Goal: Task Accomplishment & Management: Manage account settings

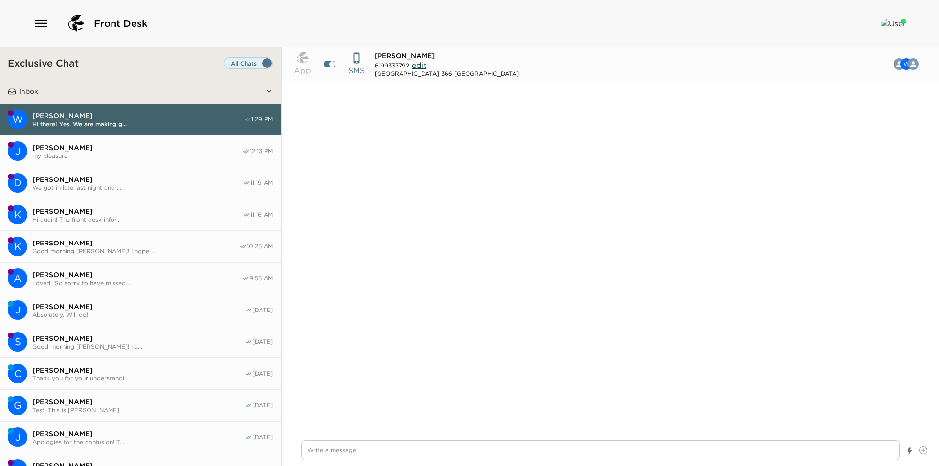
scroll to position [647, 0]
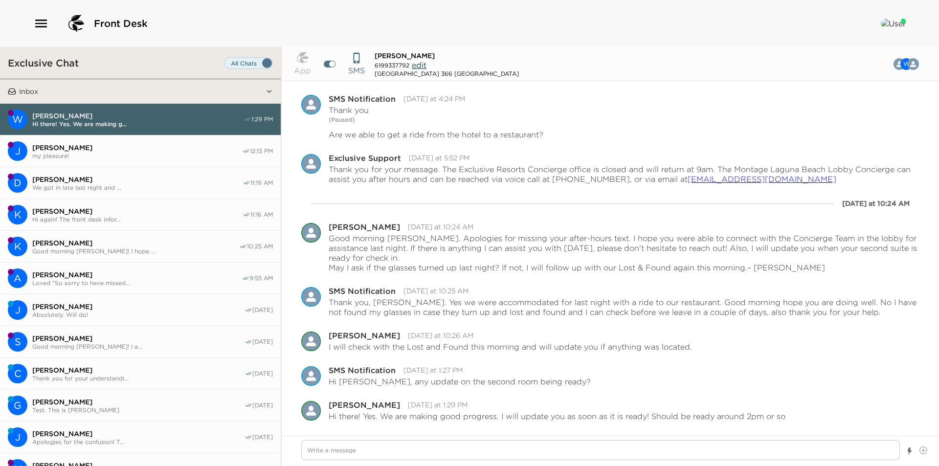
click at [128, 146] on span "Jessica Lefenfeld" at bounding box center [137, 147] width 210 height 9
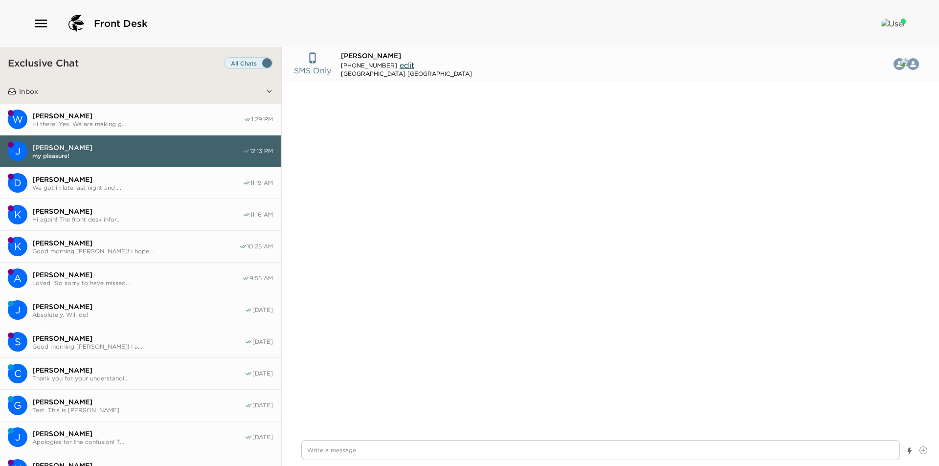
scroll to position [475, 0]
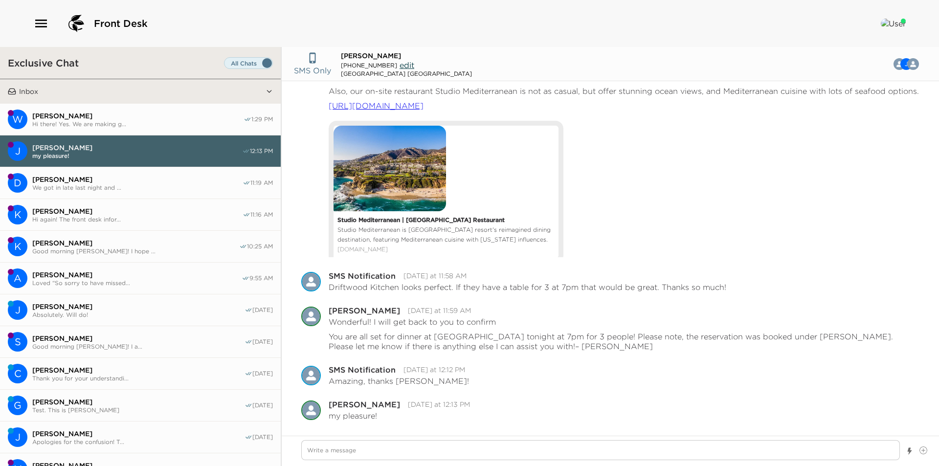
click at [114, 190] on span "We got in late last night and ..." at bounding box center [137, 187] width 210 height 7
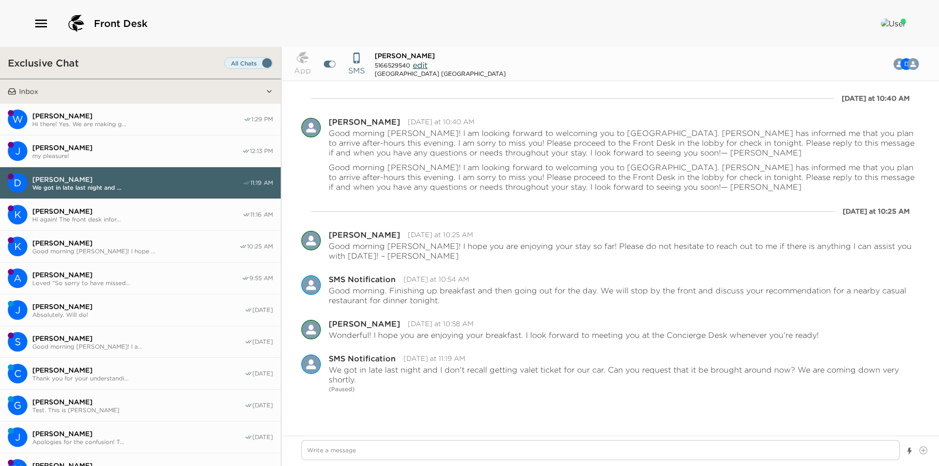
click at [116, 216] on span "Hi again! The front desk infor..." at bounding box center [137, 219] width 210 height 7
type textarea "x"
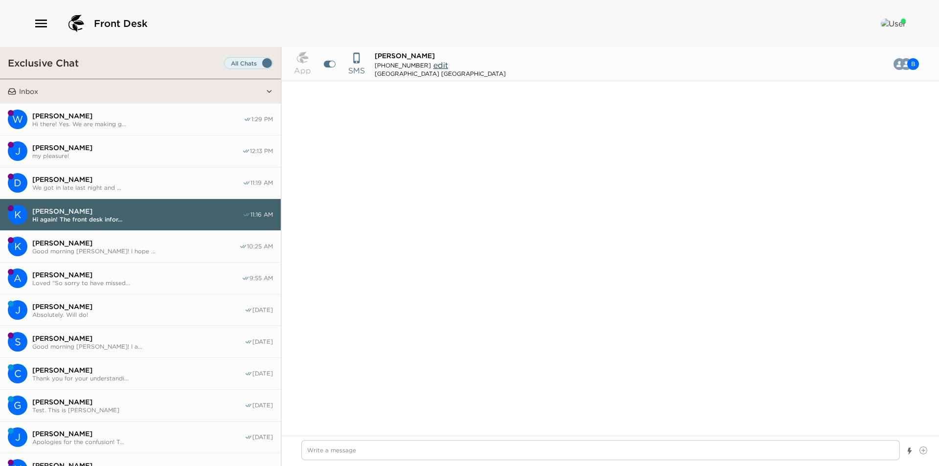
type input "(832) 730-8785"
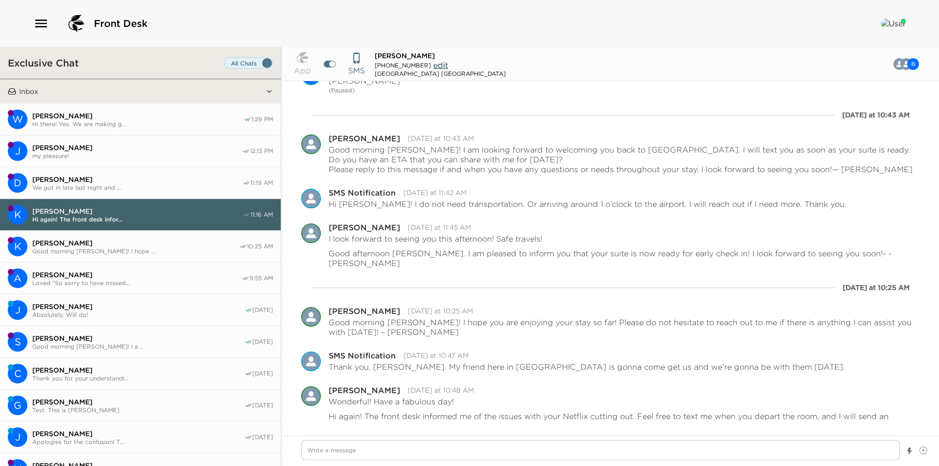
click at [110, 245] on span "Kurtis Jang" at bounding box center [135, 243] width 207 height 9
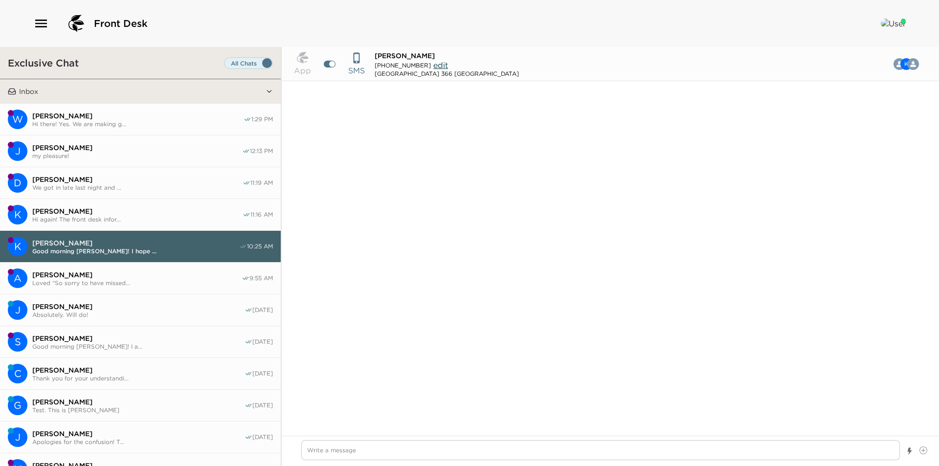
scroll to position [785, 0]
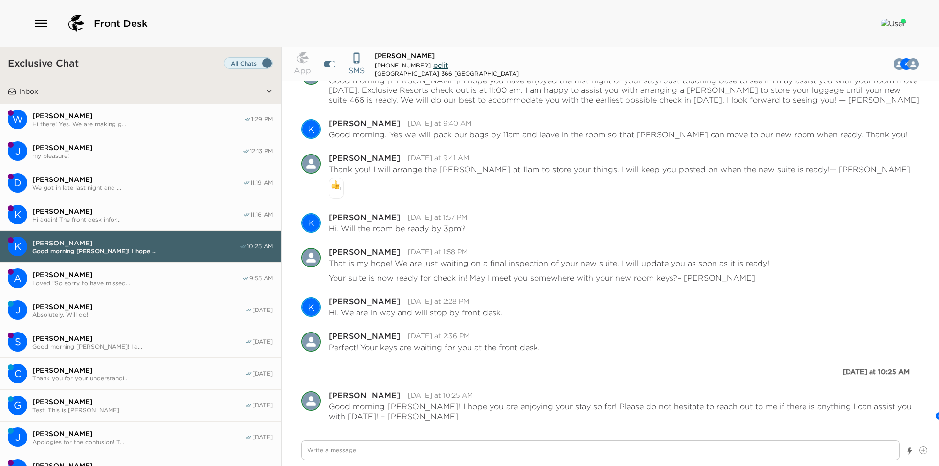
click at [93, 283] on span "Loved “So sorry to have missed..." at bounding box center [136, 282] width 209 height 7
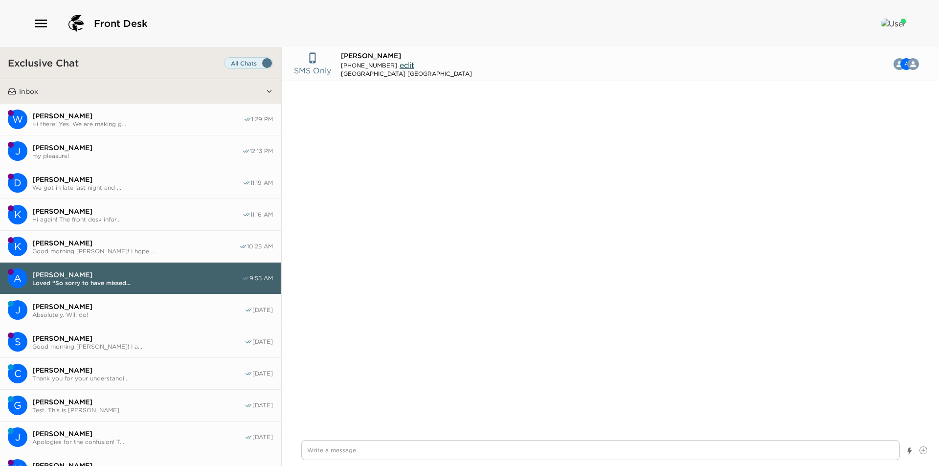
scroll to position [995, 0]
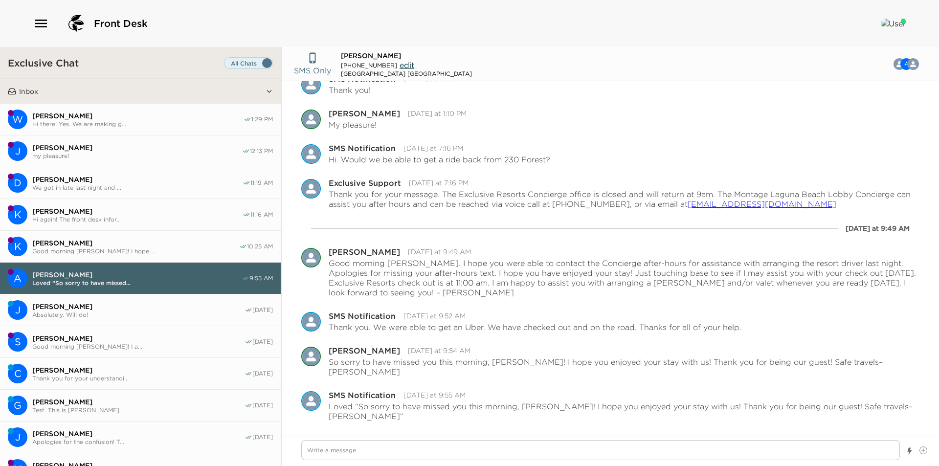
click at [110, 311] on span "Absolutely. Will do!" at bounding box center [138, 314] width 212 height 7
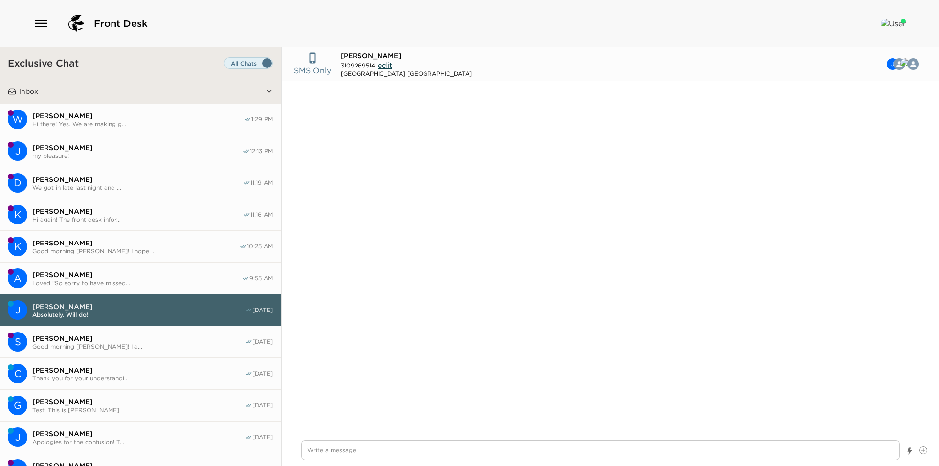
scroll to position [733, 0]
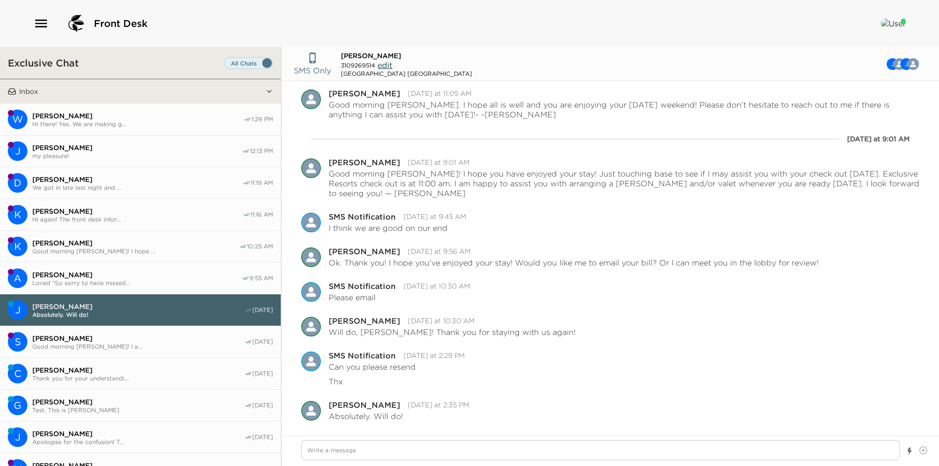
click at [110, 332] on button "S Sara Previte Good morning Mrs. Previte! I a... 09/01/25" at bounding box center [140, 342] width 281 height 32
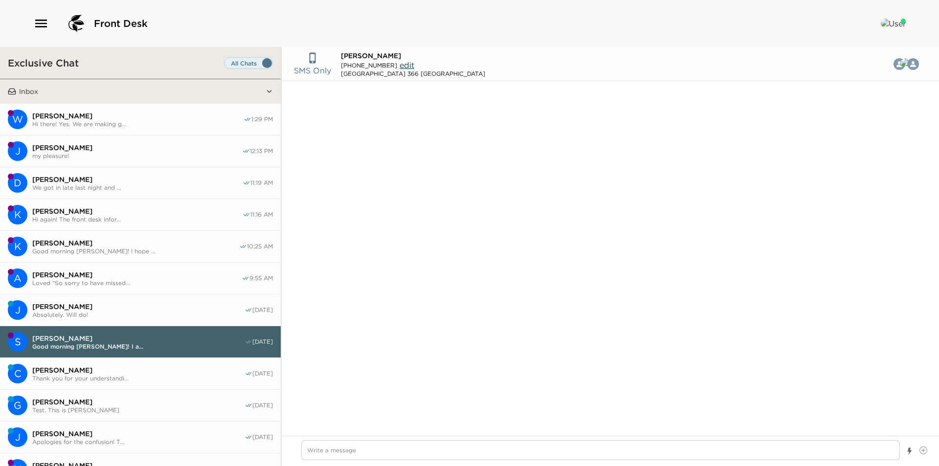
type textarea "x"
type input "(619) 933-7792"
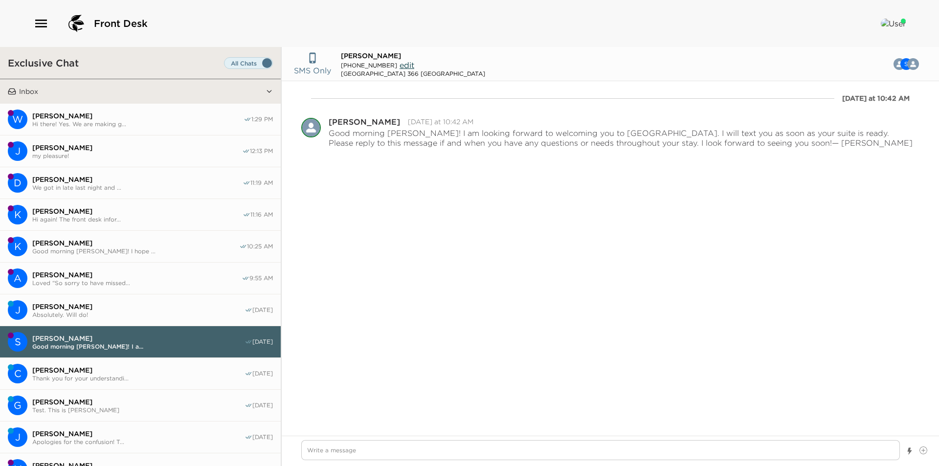
click at [121, 375] on span "Thank you for your understandi..." at bounding box center [138, 378] width 212 height 7
type textarea "x"
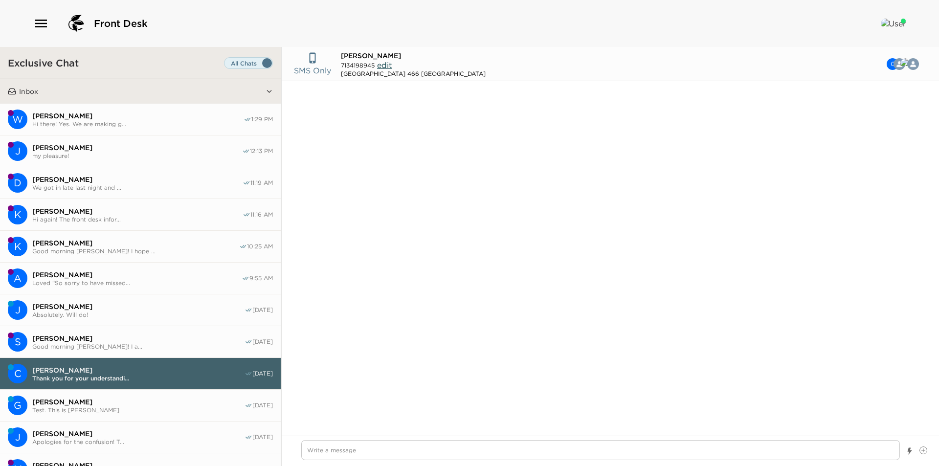
scroll to position [796, 0]
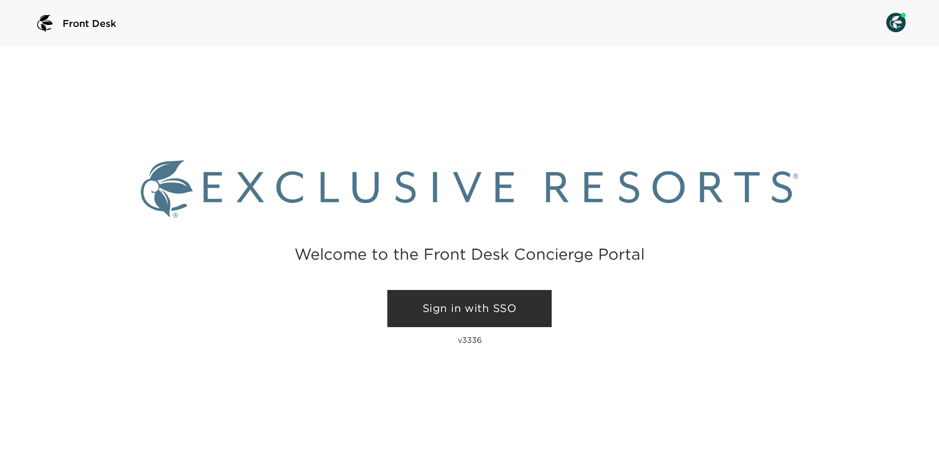
click at [454, 296] on link "Sign in with SSO" at bounding box center [469, 308] width 164 height 37
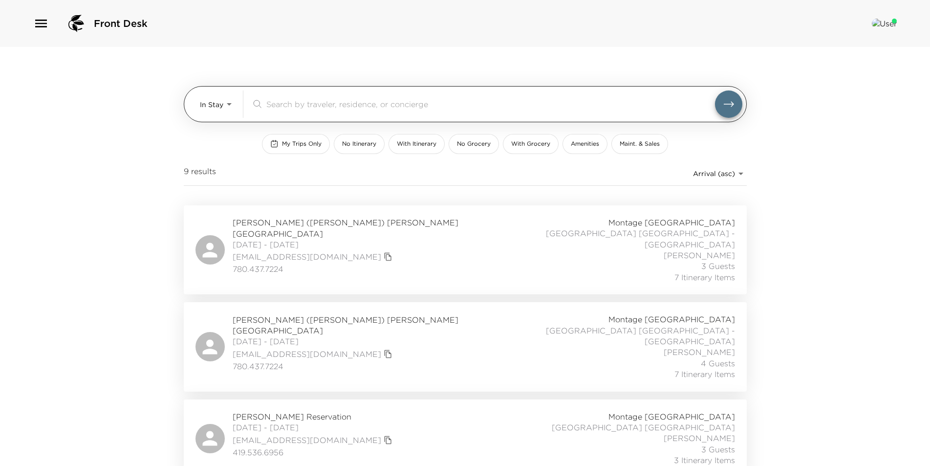
click at [219, 109] on body "Front Desk In Stay In-Stay ​ My Trips Only No Itinerary With Itinerary No Groce…" at bounding box center [465, 233] width 930 height 466
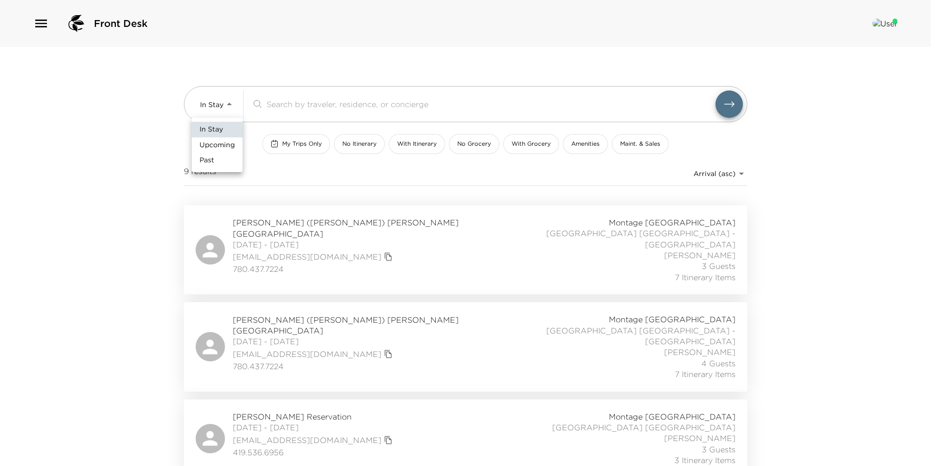
click at [222, 144] on span "Upcoming" at bounding box center [216, 145] width 35 height 10
type input "Upcoming"
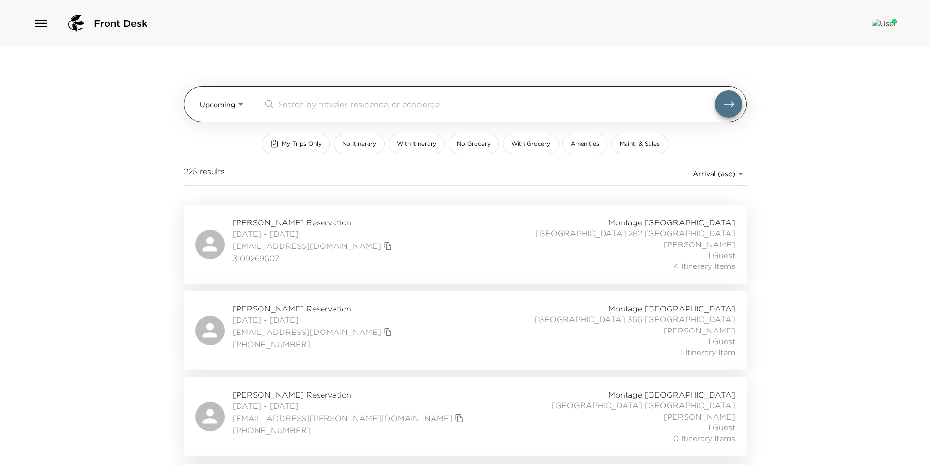
click at [335, 104] on input "search" at bounding box center [496, 103] width 437 height 11
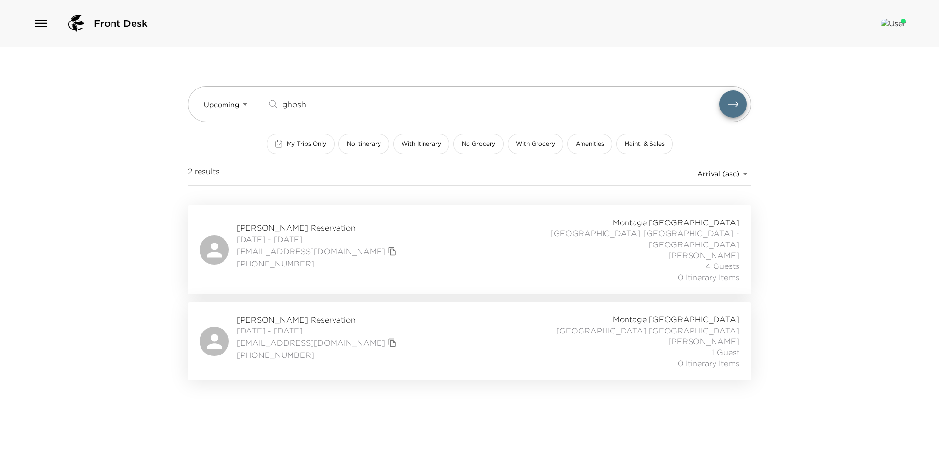
click at [383, 244] on div "Sanjay Ghosh Reservation 09/11/2025 - 09/14/2025 sghosh@sentaclinic.com (619) 3…" at bounding box center [469, 250] width 540 height 66
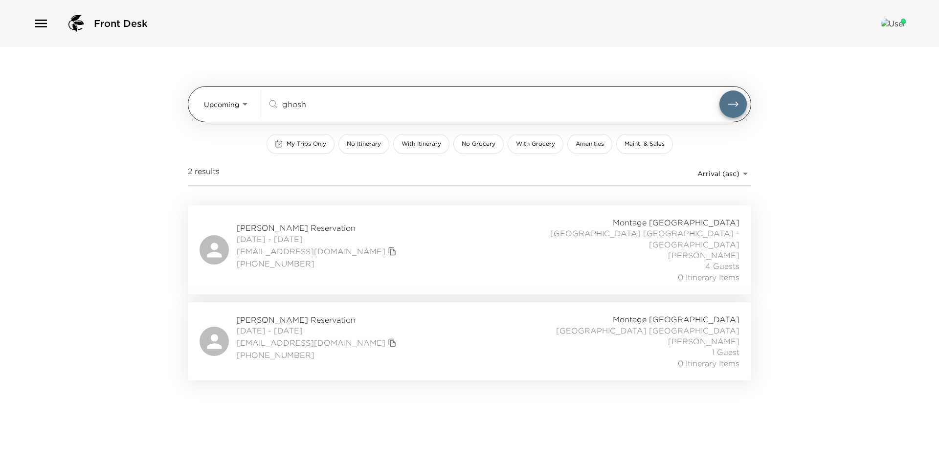
click at [430, 104] on input "ghosh" at bounding box center [500, 103] width 437 height 11
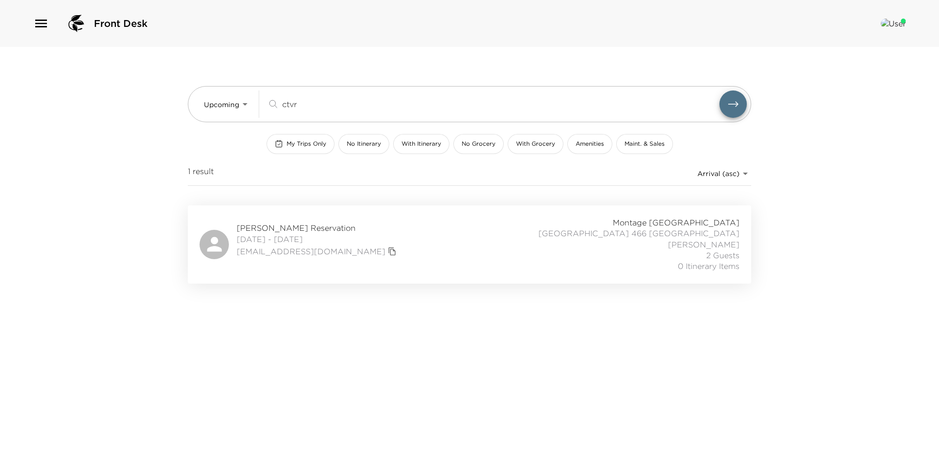
type input "ctvr"
click at [411, 225] on div "Josef Ctvrtlik Reservation 09/12/2025 - 09/14/2025 jctvrtlik@hfflp.com Montage …" at bounding box center [469, 244] width 540 height 55
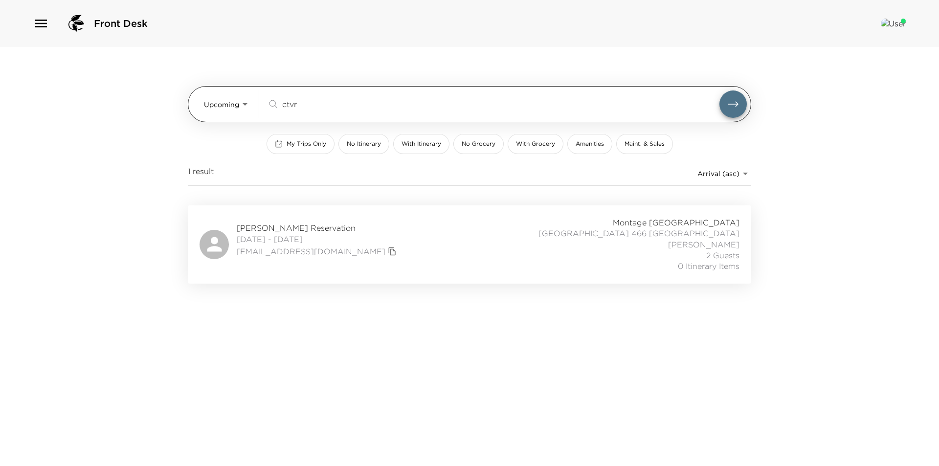
click at [356, 100] on input "ctvr" at bounding box center [500, 103] width 437 height 11
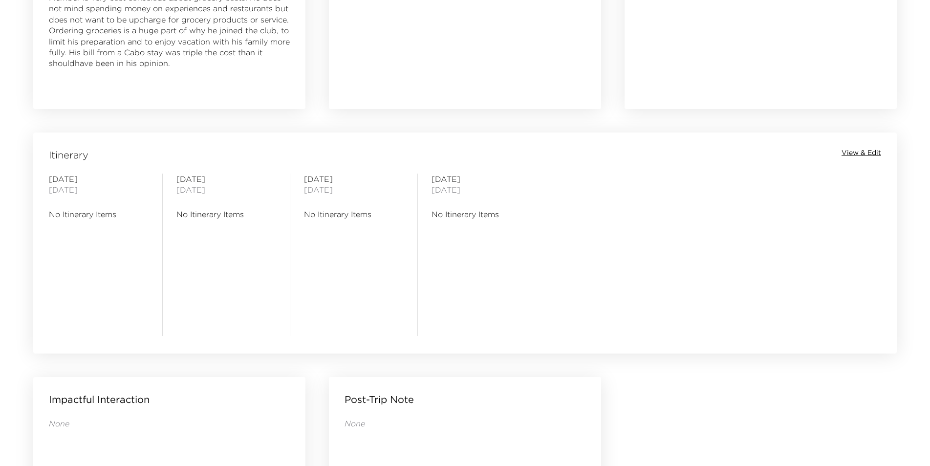
scroll to position [685, 0]
click at [853, 151] on span "View & Edit" at bounding box center [862, 152] width 40 height 10
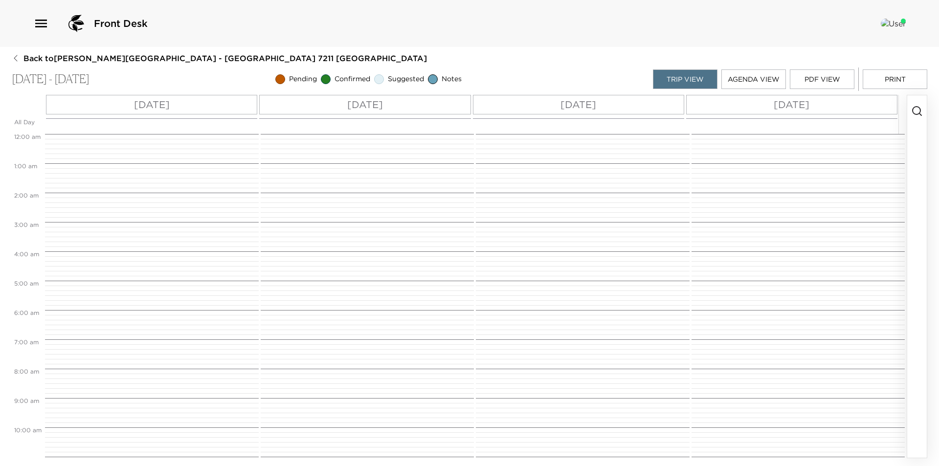
scroll to position [235, 0]
click at [912, 116] on icon "button" at bounding box center [917, 111] width 12 height 12
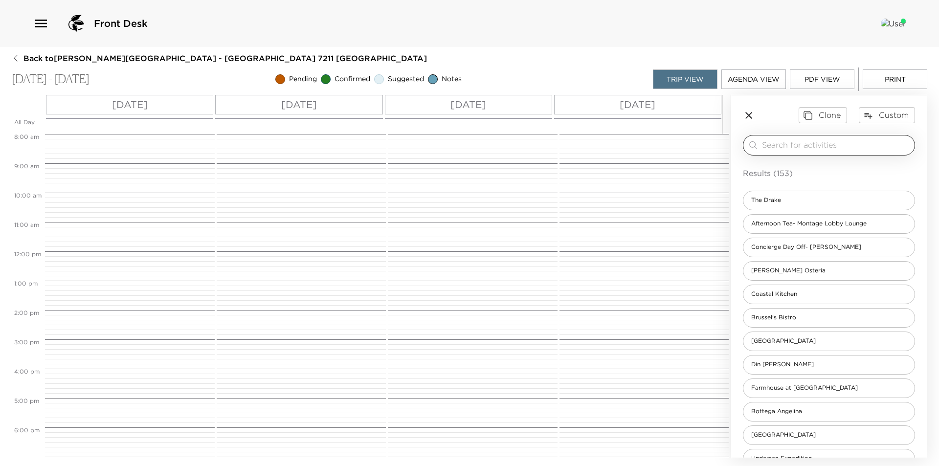
click at [817, 141] on input "search" at bounding box center [836, 144] width 149 height 11
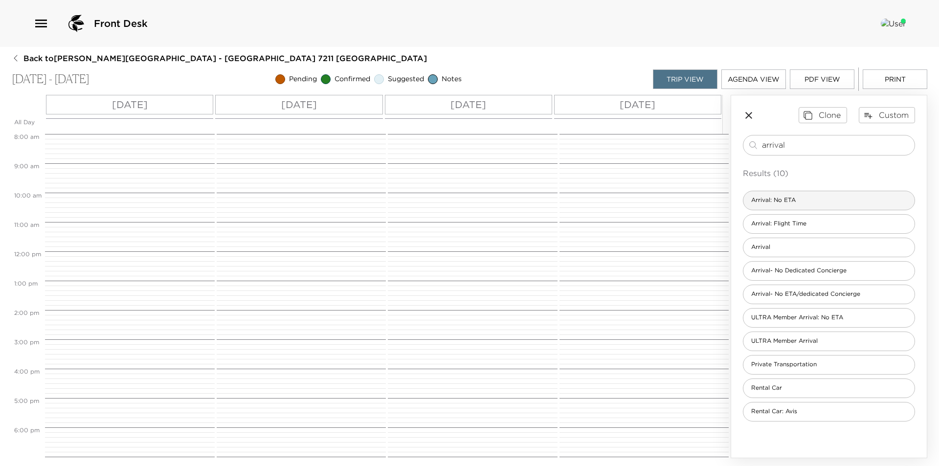
type input "arrival"
click at [813, 200] on div "Arrival: No ETA" at bounding box center [829, 201] width 172 height 20
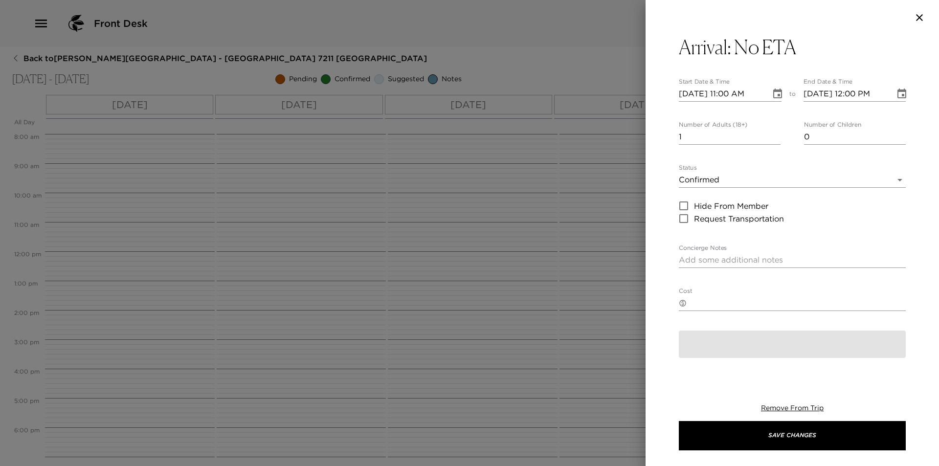
type textarea "Arrival to Montage, [GEOGRAPHIC_DATA] I am expecting your visit, but have not r…"
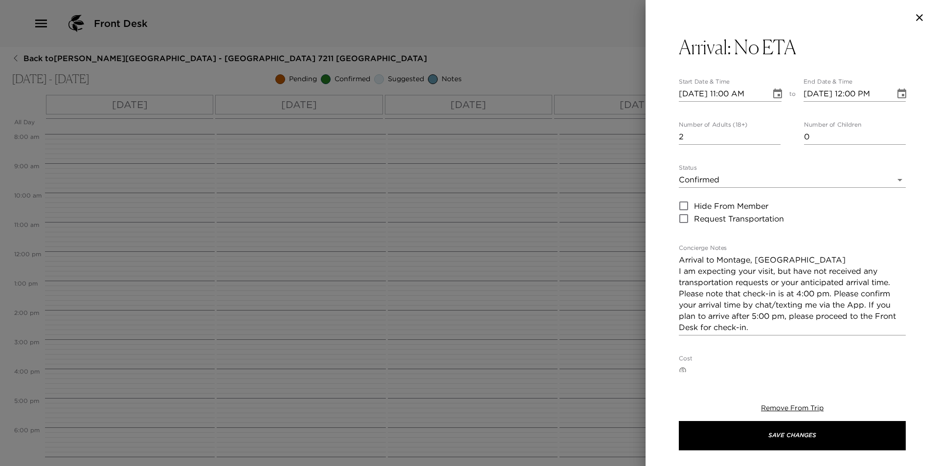
type input "2"
click at [771, 133] on input "2" at bounding box center [730, 137] width 102 height 16
click at [768, 95] on button "Choose date, selected date is Sep 11, 2025" at bounding box center [778, 94] width 20 height 20
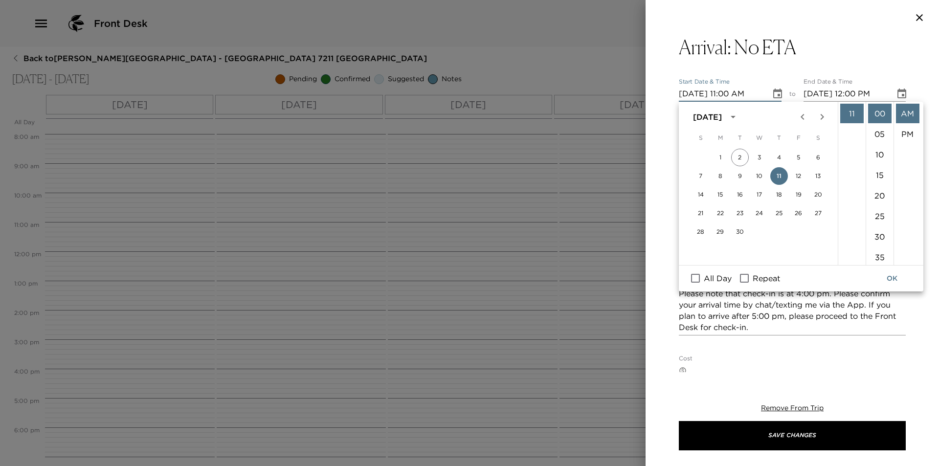
scroll to position [30, 0]
click at [848, 166] on li "04" at bounding box center [851, 165] width 23 height 20
click at [906, 132] on li "PM" at bounding box center [907, 134] width 23 height 20
type input "09/11/2025 04:00 PM"
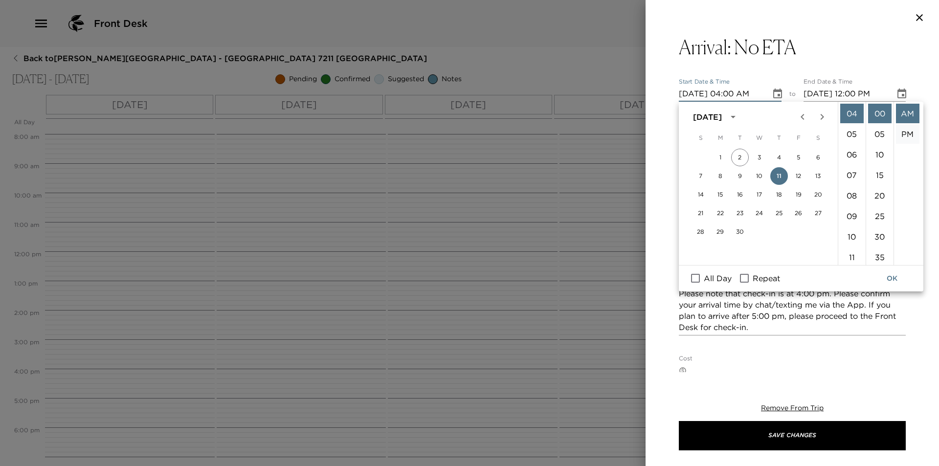
type input "09/11/2025 05:00 PM"
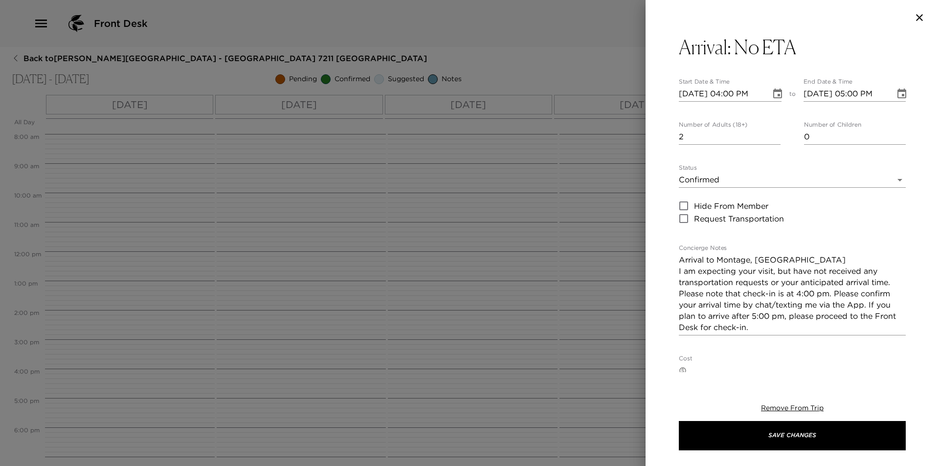
scroll to position [21, 0]
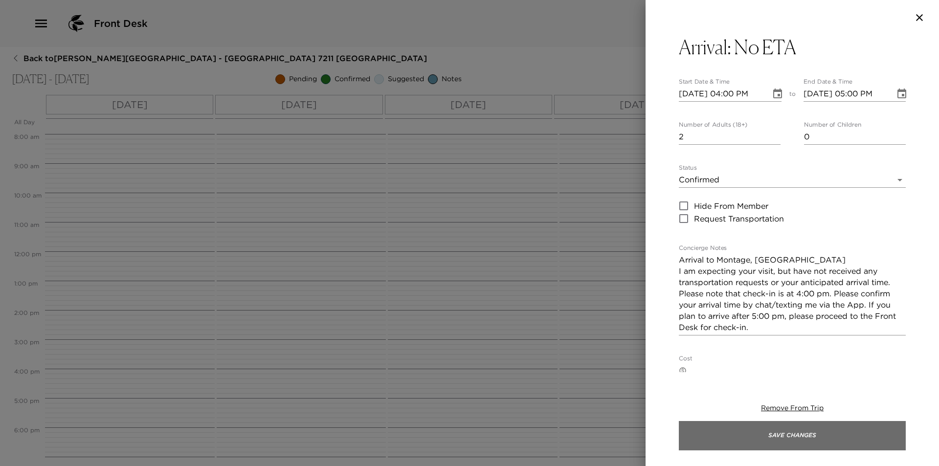
click at [731, 440] on button "Save Changes" at bounding box center [792, 435] width 227 height 29
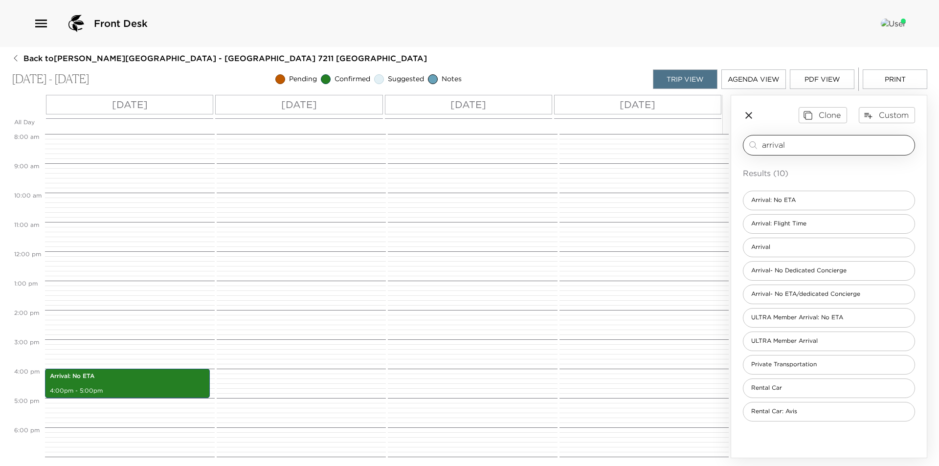
click at [835, 144] on input "arrival" at bounding box center [836, 144] width 149 height 11
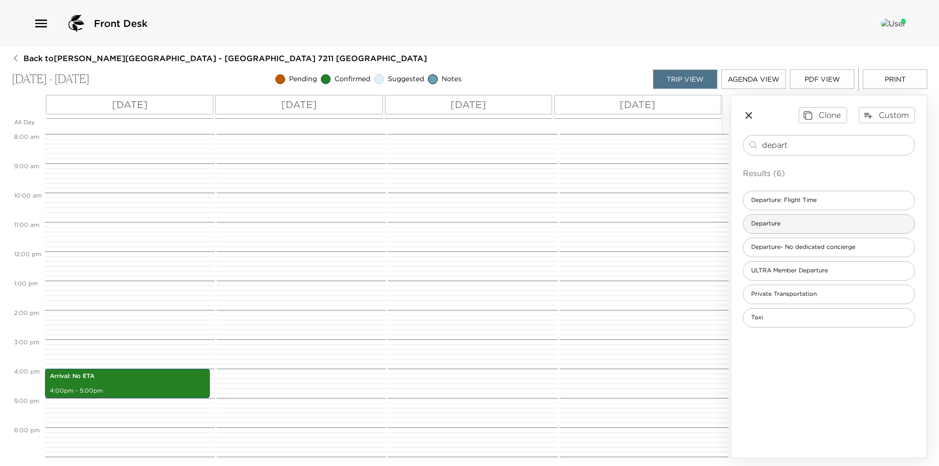
type input "depart"
click at [798, 220] on div "Departure" at bounding box center [829, 224] width 172 height 20
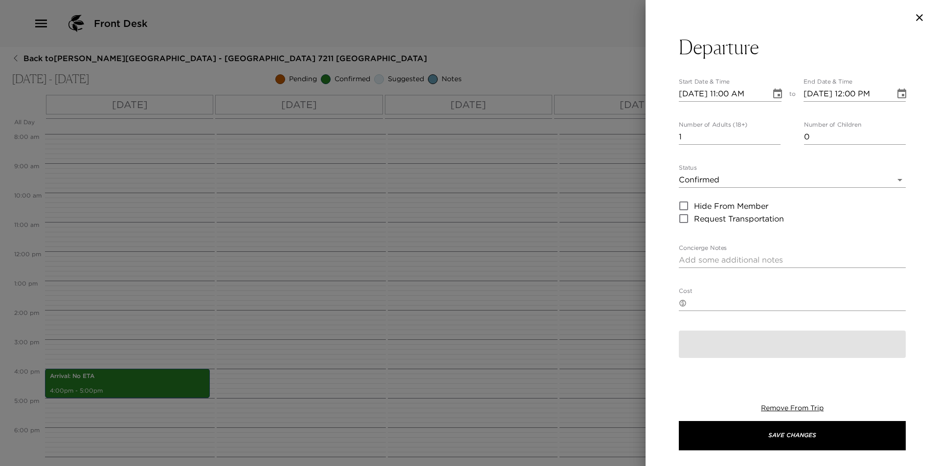
type textarea "Check-out and Departure I will be contacting you in your suite prior to Exclusi…"
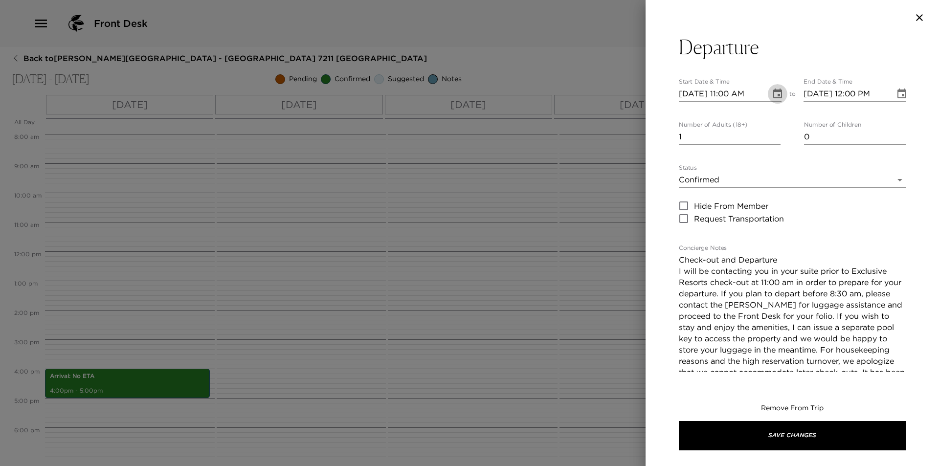
click at [775, 95] on icon "Choose date, selected date is Sep 11, 2025" at bounding box center [777, 93] width 9 height 10
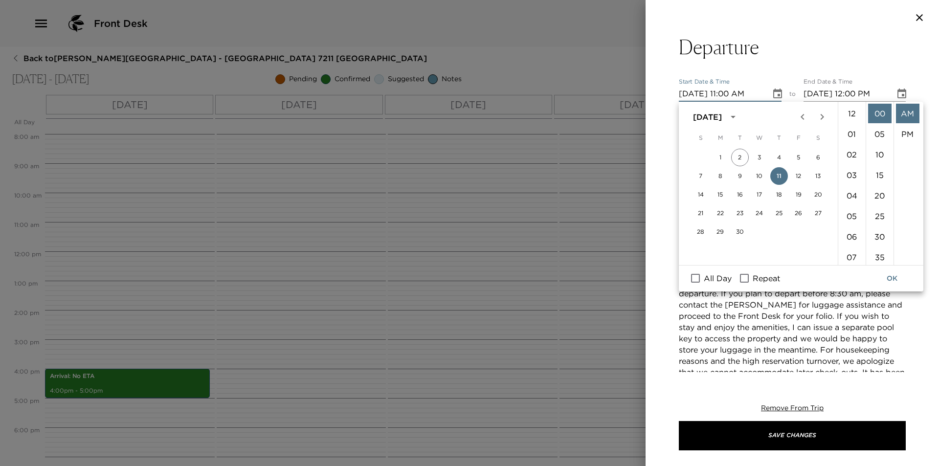
scroll to position [226, 0]
click at [705, 194] on button "14" at bounding box center [701, 195] width 18 height 18
type input "[DATE] 11:00 AM"
type input "[DATE] 12:00 PM"
click at [884, 274] on button "OK" at bounding box center [891, 278] width 31 height 18
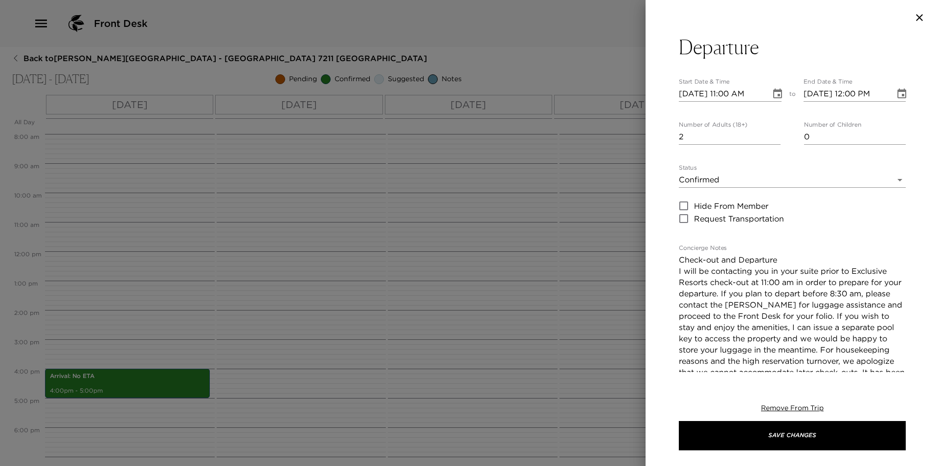
type input "2"
click at [771, 135] on input "2" at bounding box center [730, 137] width 102 height 16
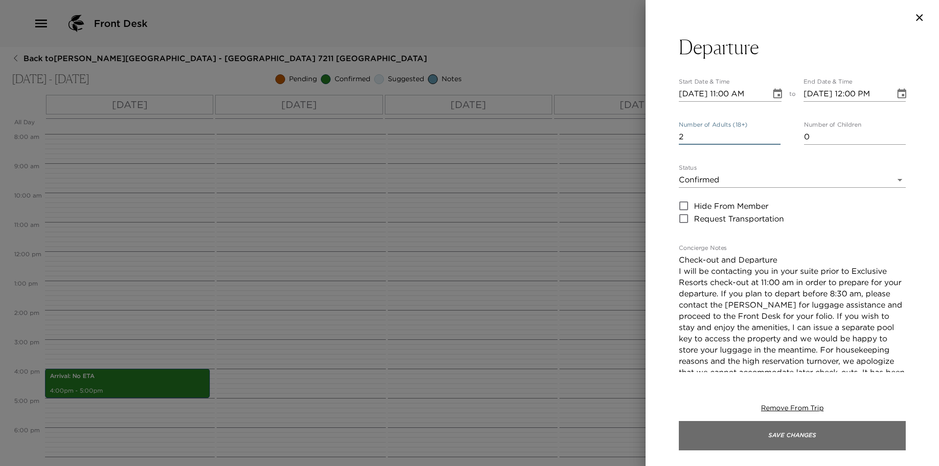
click at [783, 430] on button "Save Changes" at bounding box center [792, 435] width 227 height 29
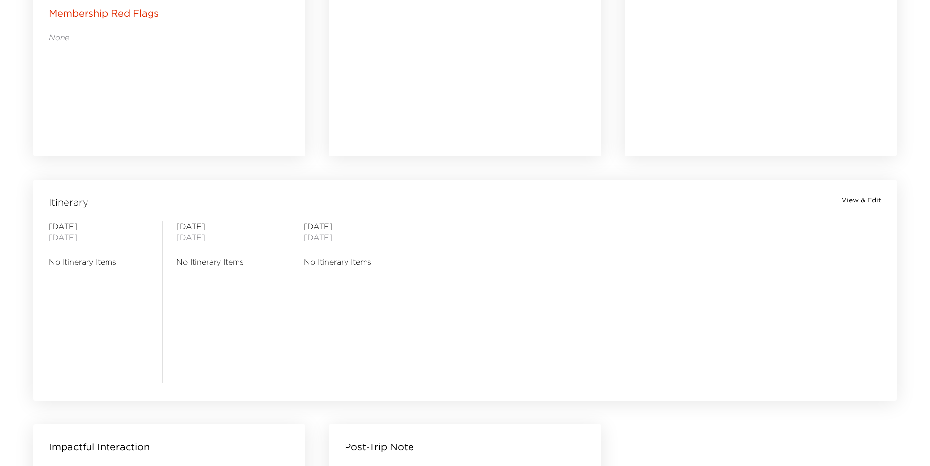
click at [873, 201] on span "View & Edit" at bounding box center [862, 201] width 40 height 10
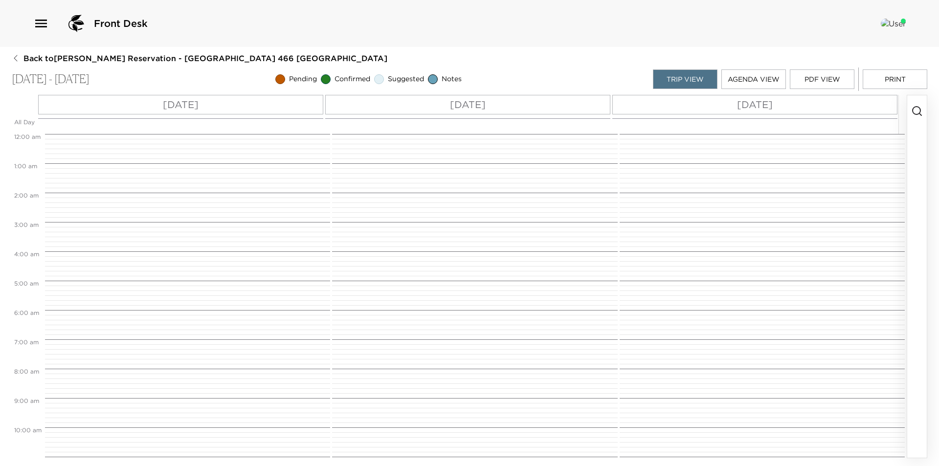
scroll to position [235, 0]
click at [912, 114] on icon "button" at bounding box center [917, 111] width 12 height 12
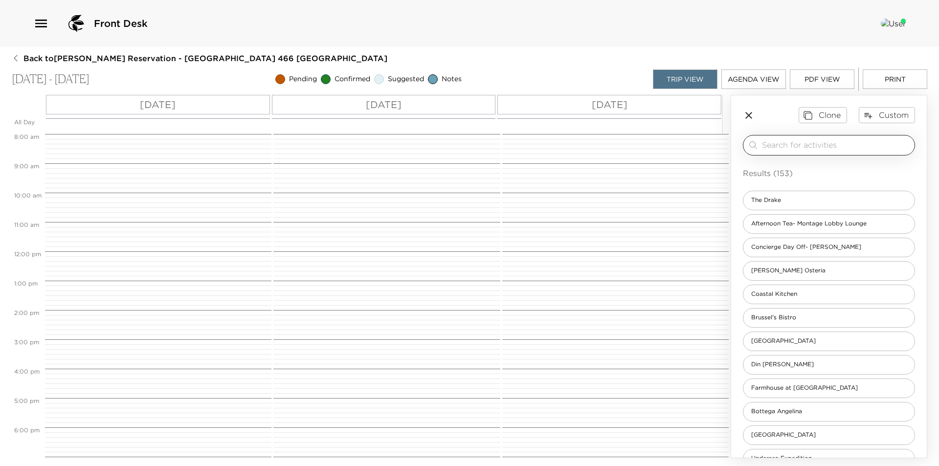
click at [861, 147] on input "search" at bounding box center [836, 144] width 149 height 11
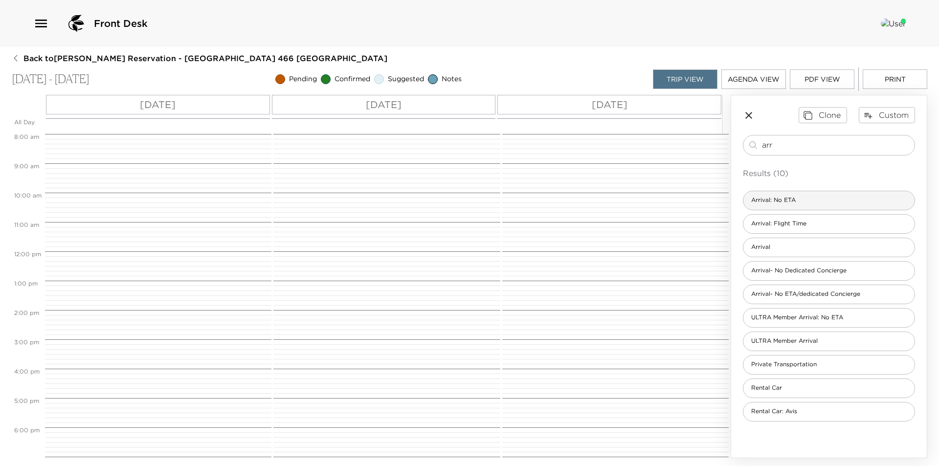
type input "arr"
click at [826, 197] on div "Arrival: No ETA" at bounding box center [829, 201] width 172 height 20
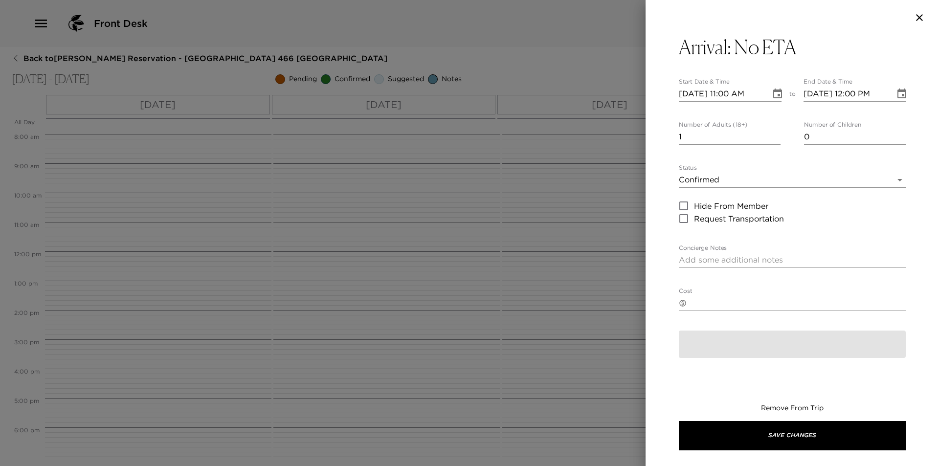
type textarea "Arrival to Montage, [GEOGRAPHIC_DATA] I am expecting your visit, but have not r…"
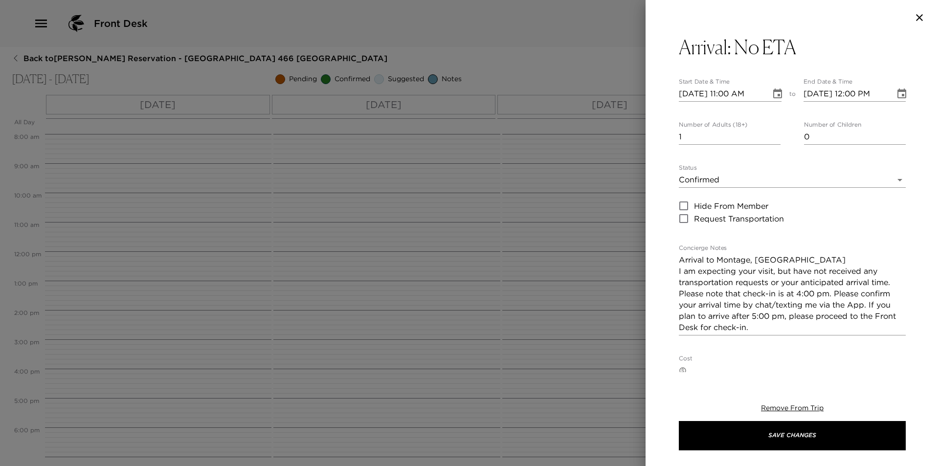
click at [775, 90] on icon "Choose date, selected date is Sep 12, 2025" at bounding box center [777, 93] width 9 height 10
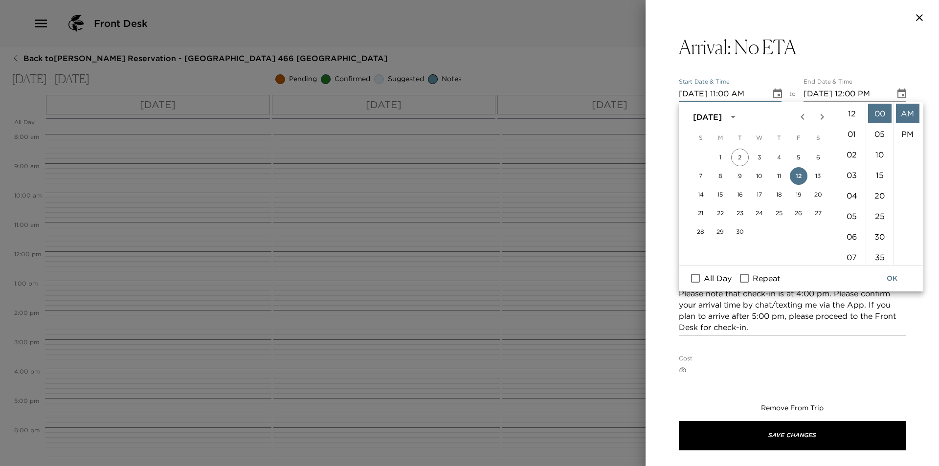
scroll to position [226, 0]
click at [850, 116] on li "04" at bounding box center [851, 117] width 23 height 20
click at [911, 133] on li "PM" at bounding box center [907, 134] width 23 height 20
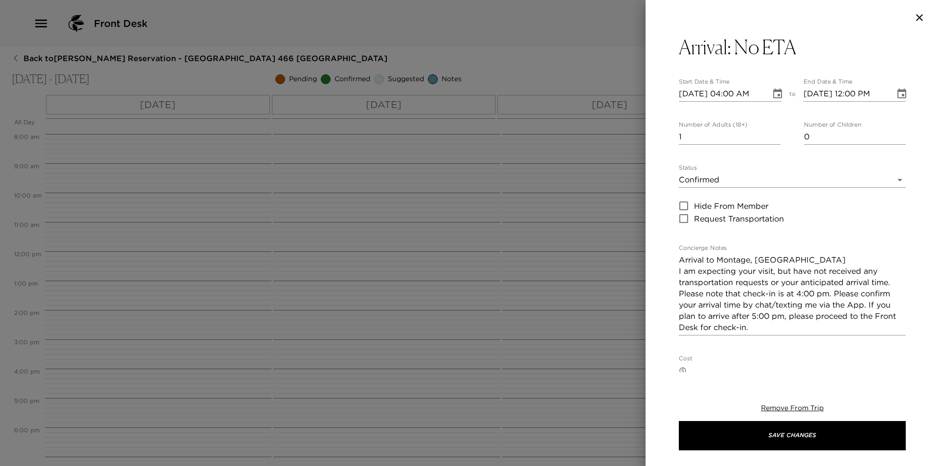
type input "[DATE] 04:00 PM"
type input "[DATE] 05:00 PM"
type input "2"
click at [772, 133] on input "2" at bounding box center [730, 137] width 102 height 16
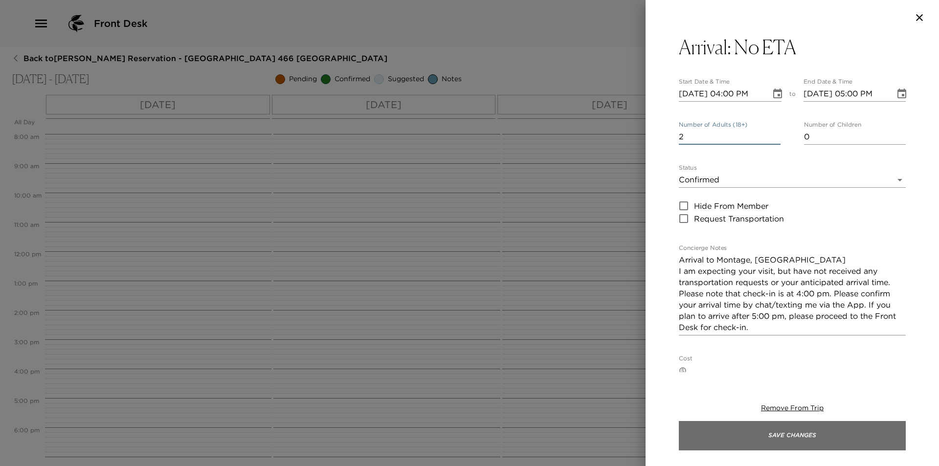
click at [772, 442] on button "Save Changes" at bounding box center [792, 435] width 227 height 29
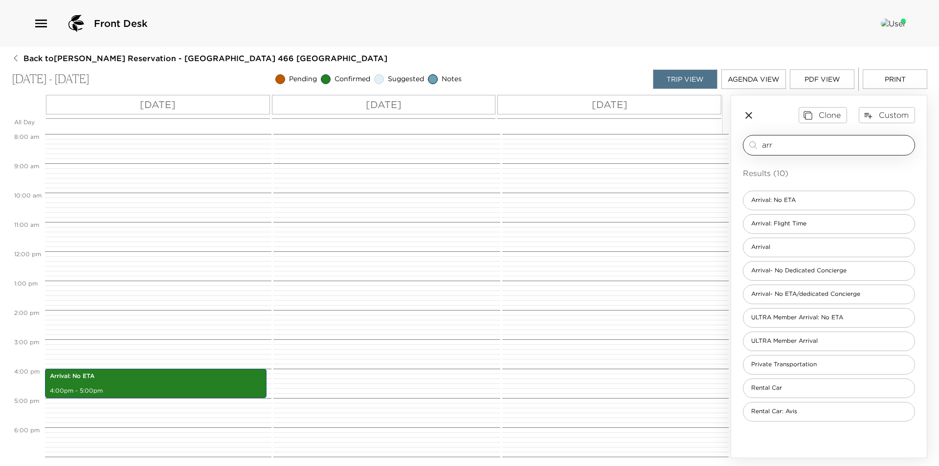
click at [827, 143] on input "arr" at bounding box center [836, 144] width 149 height 11
type input "a"
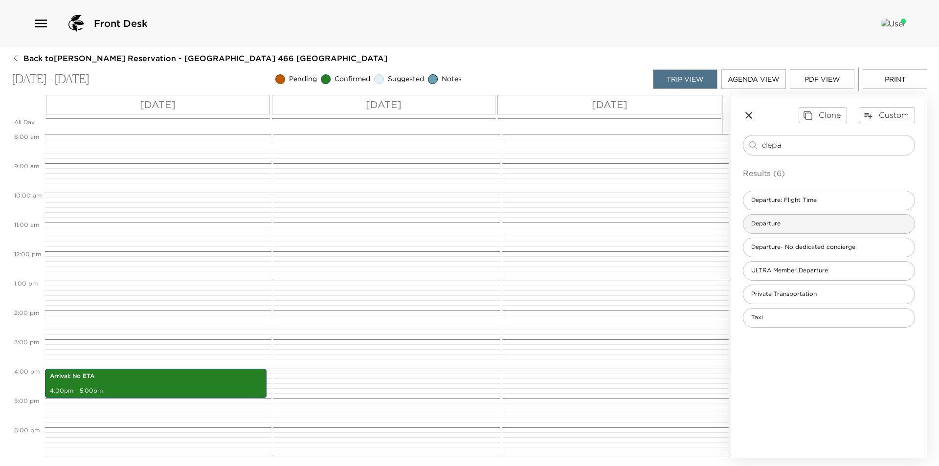
type input "depa"
click at [808, 224] on div "Departure" at bounding box center [829, 224] width 172 height 20
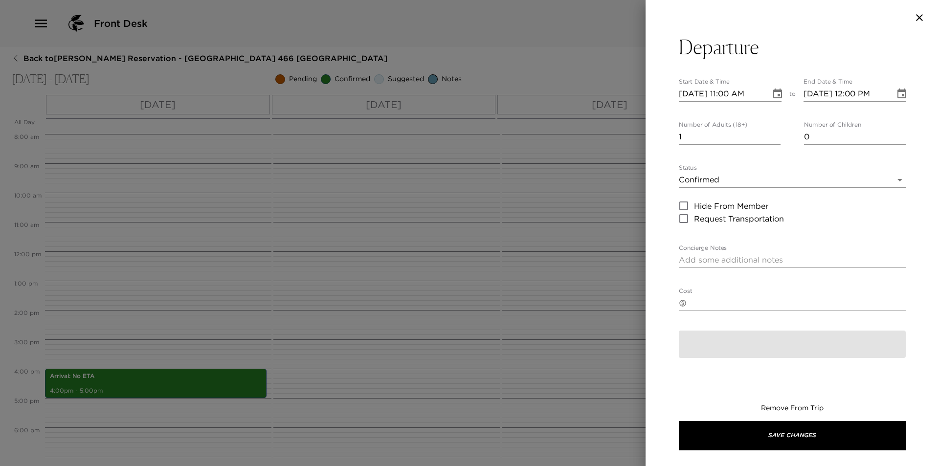
type textarea "Check-out and Departure I will be contacting you in your suite prior to Exclusi…"
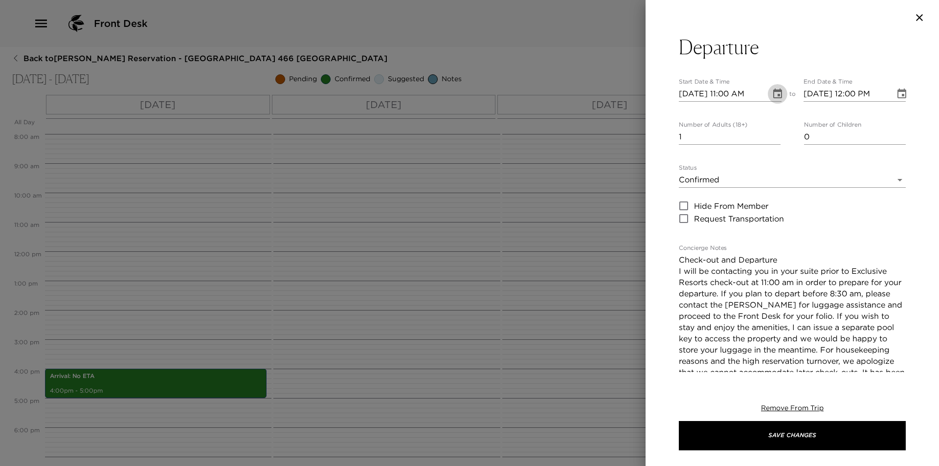
click at [775, 91] on icon "Choose date, selected date is Sep 12, 2025" at bounding box center [777, 93] width 9 height 10
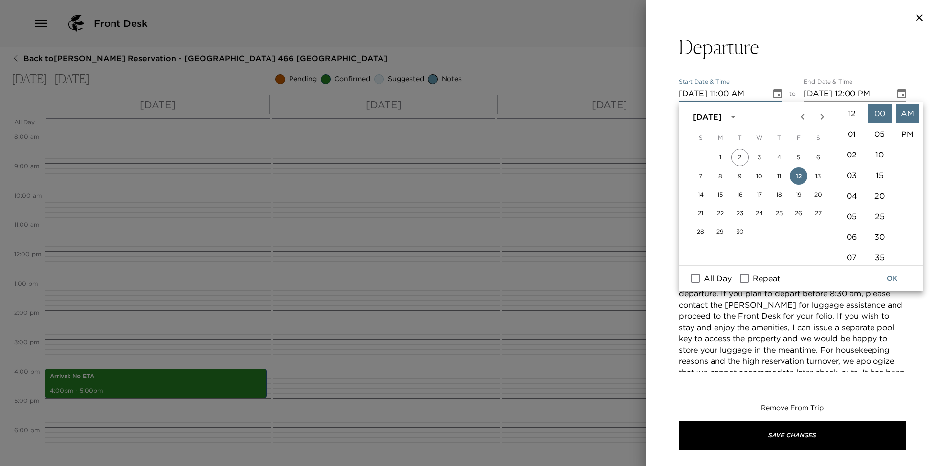
scroll to position [226, 0]
click at [704, 193] on button "14" at bounding box center [701, 195] width 18 height 18
type input "[DATE] 11:00 AM"
type input "[DATE] 12:00 PM"
click at [888, 278] on button "OK" at bounding box center [891, 278] width 31 height 18
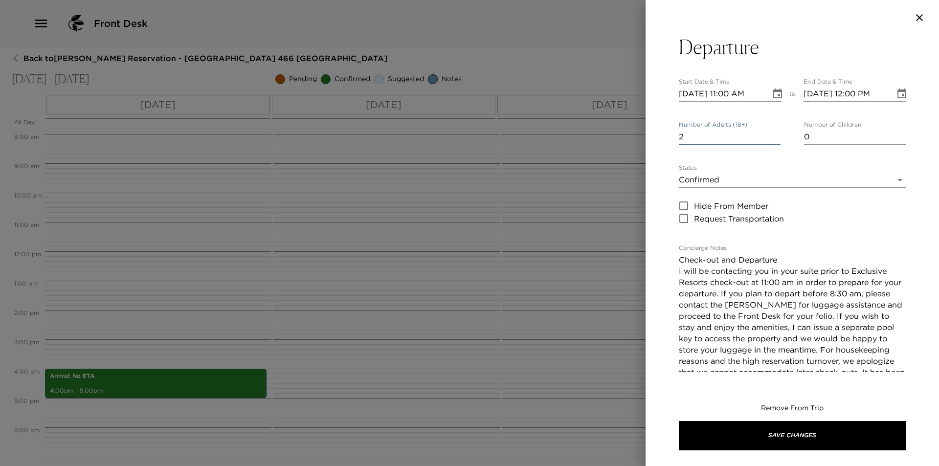
type input "2"
click at [772, 133] on input "2" at bounding box center [730, 137] width 102 height 16
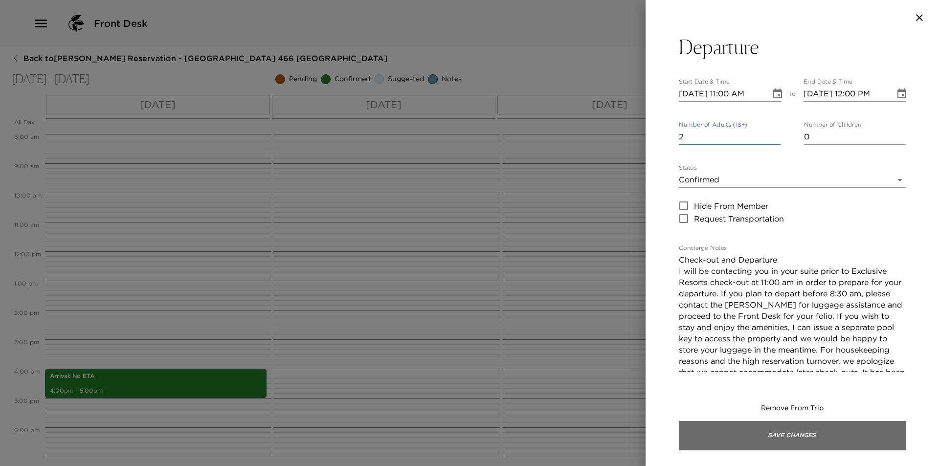
click at [786, 434] on button "Save Changes" at bounding box center [792, 435] width 227 height 29
